Goal: Transaction & Acquisition: Purchase product/service

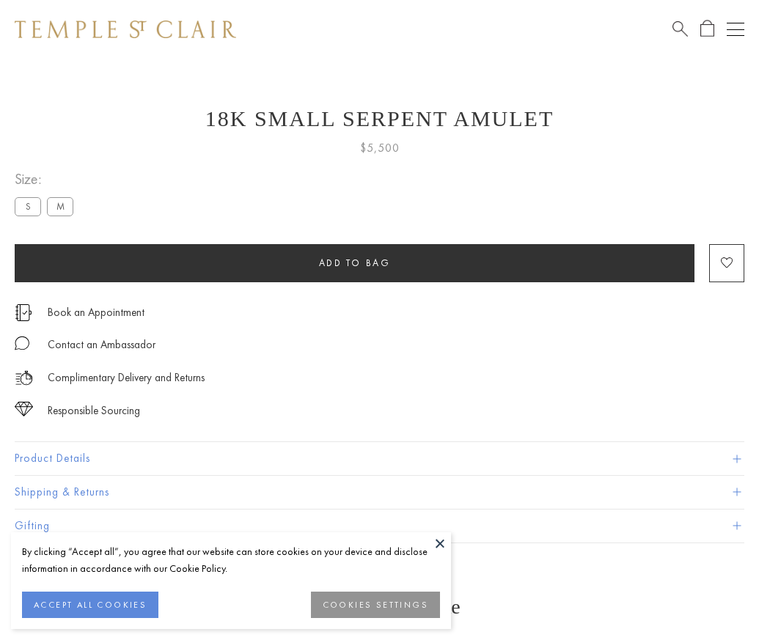
scroll to position [14, 0]
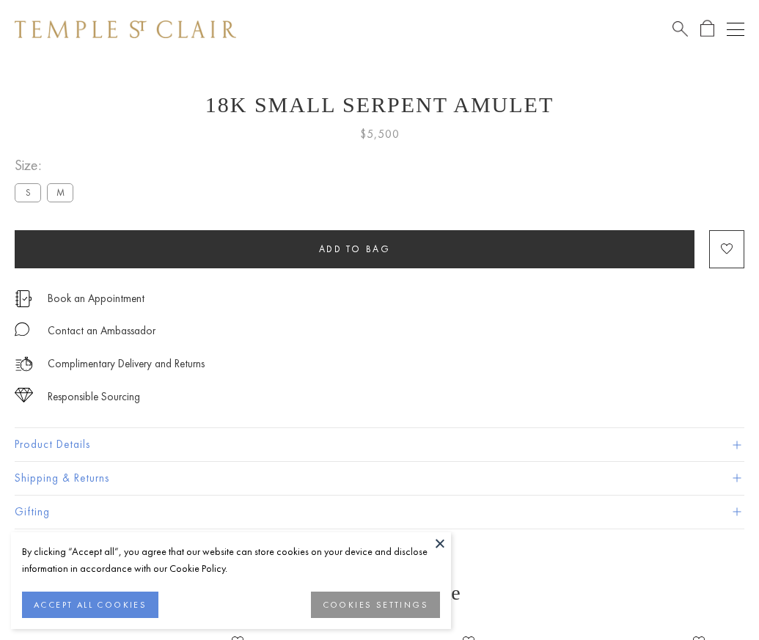
click at [354, 249] on span "Add to bag" at bounding box center [355, 249] width 72 height 12
